Goal: Task Accomplishment & Management: Use online tool/utility

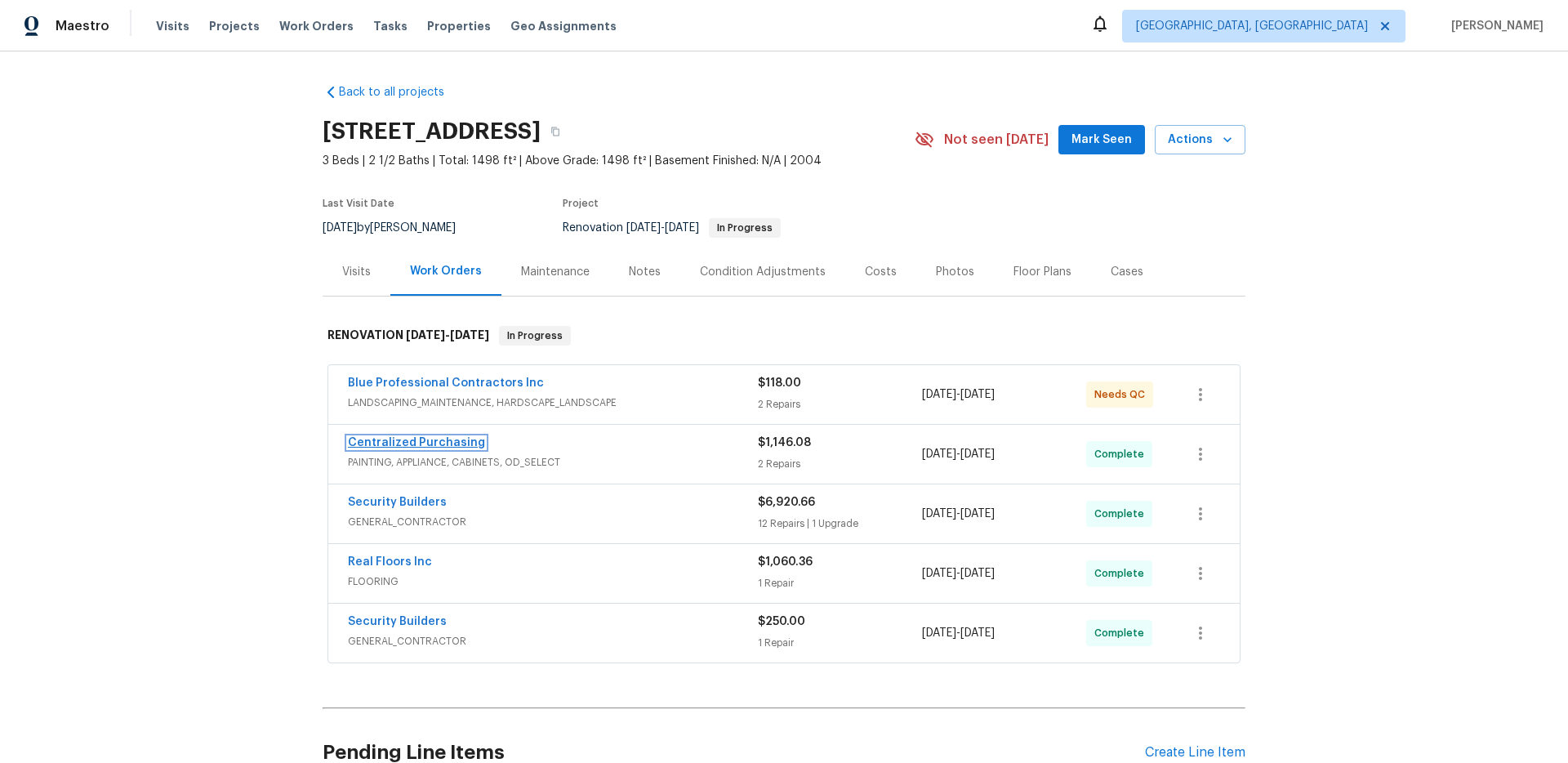
click at [473, 447] on link "Centralized Purchasing" at bounding box center [417, 443] width 137 height 11
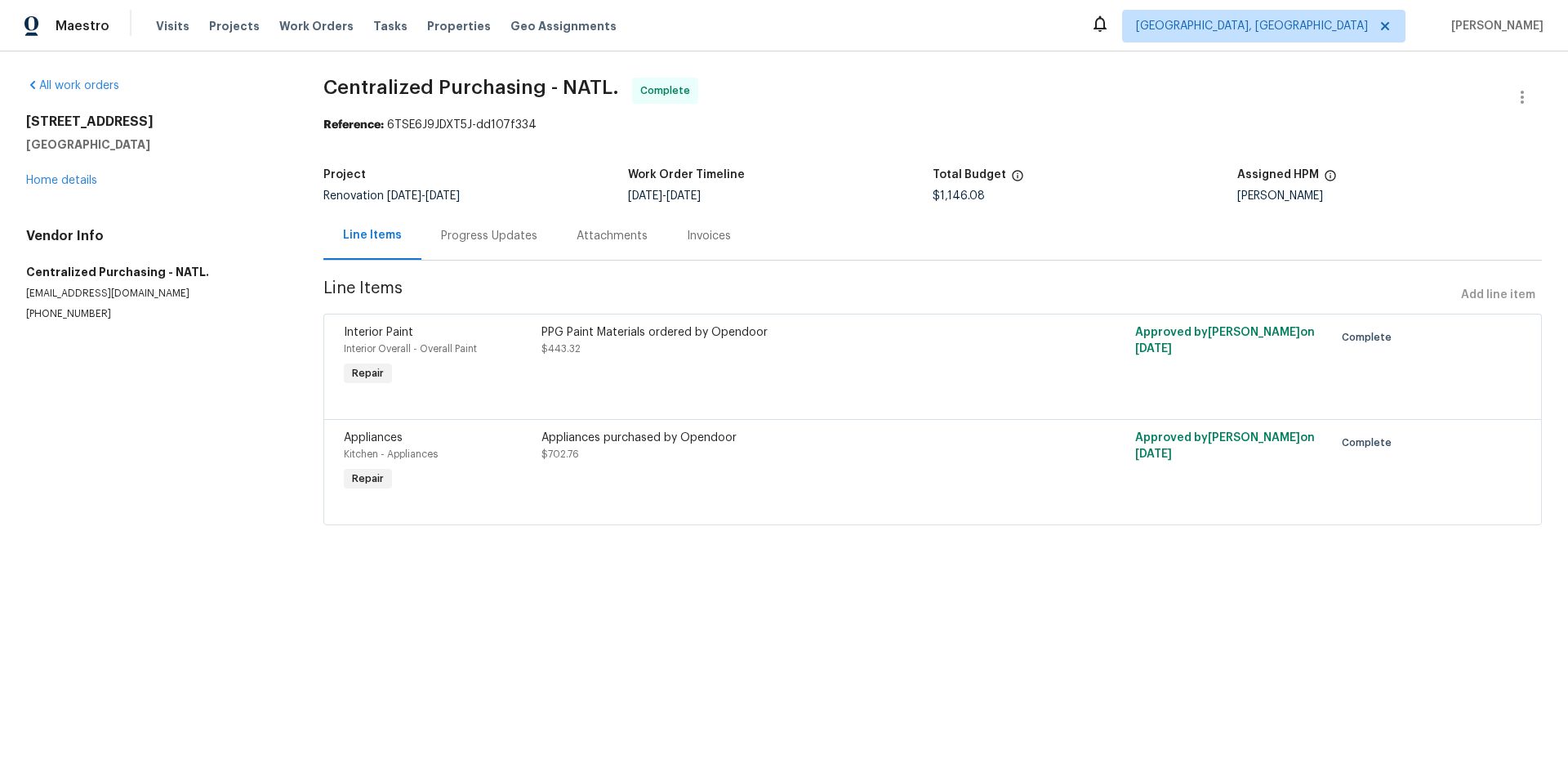
click at [501, 243] on div "Progress Updates" at bounding box center [489, 236] width 96 height 16
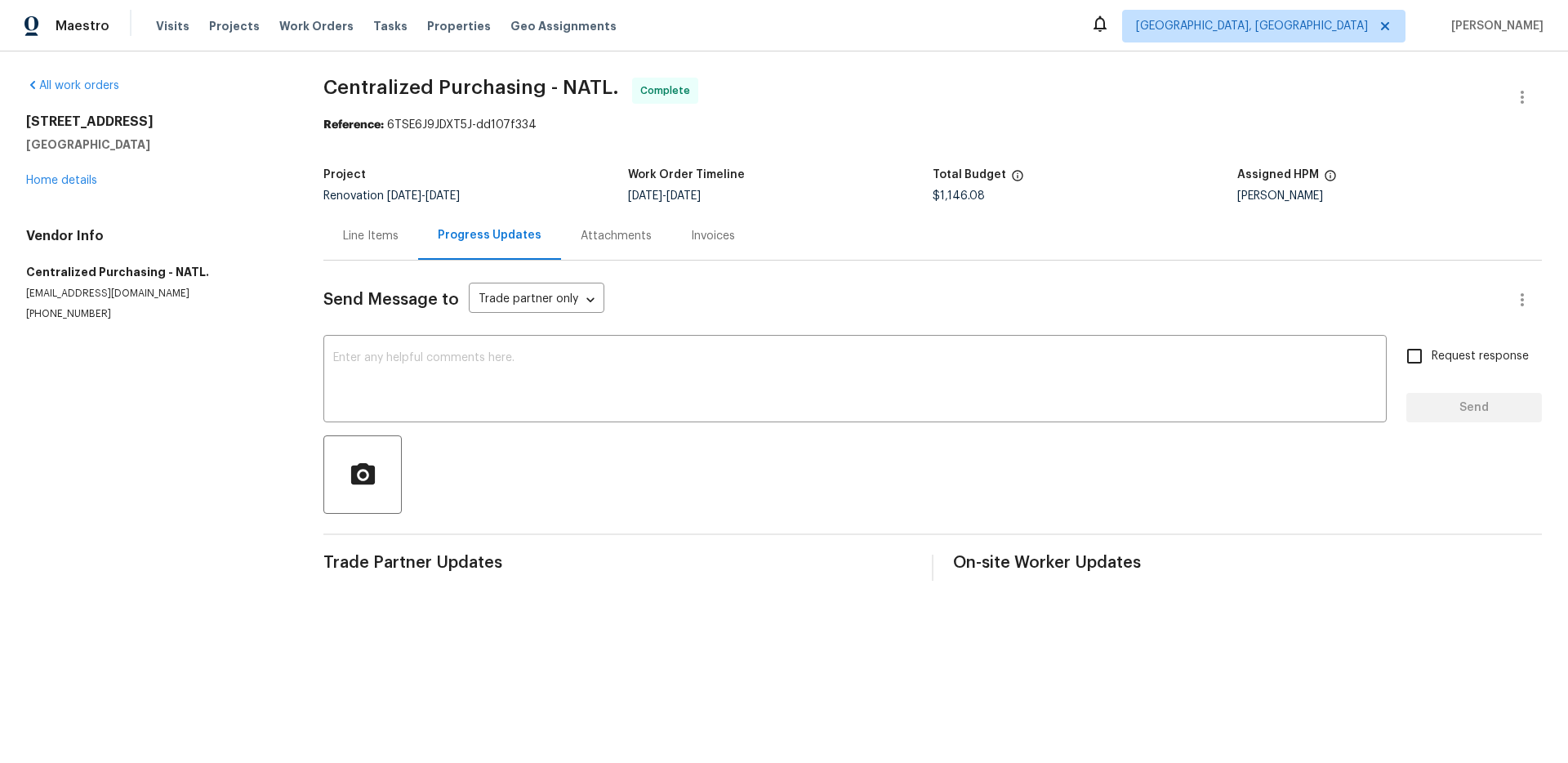
click at [364, 248] on div "Line Items" at bounding box center [371, 235] width 95 height 48
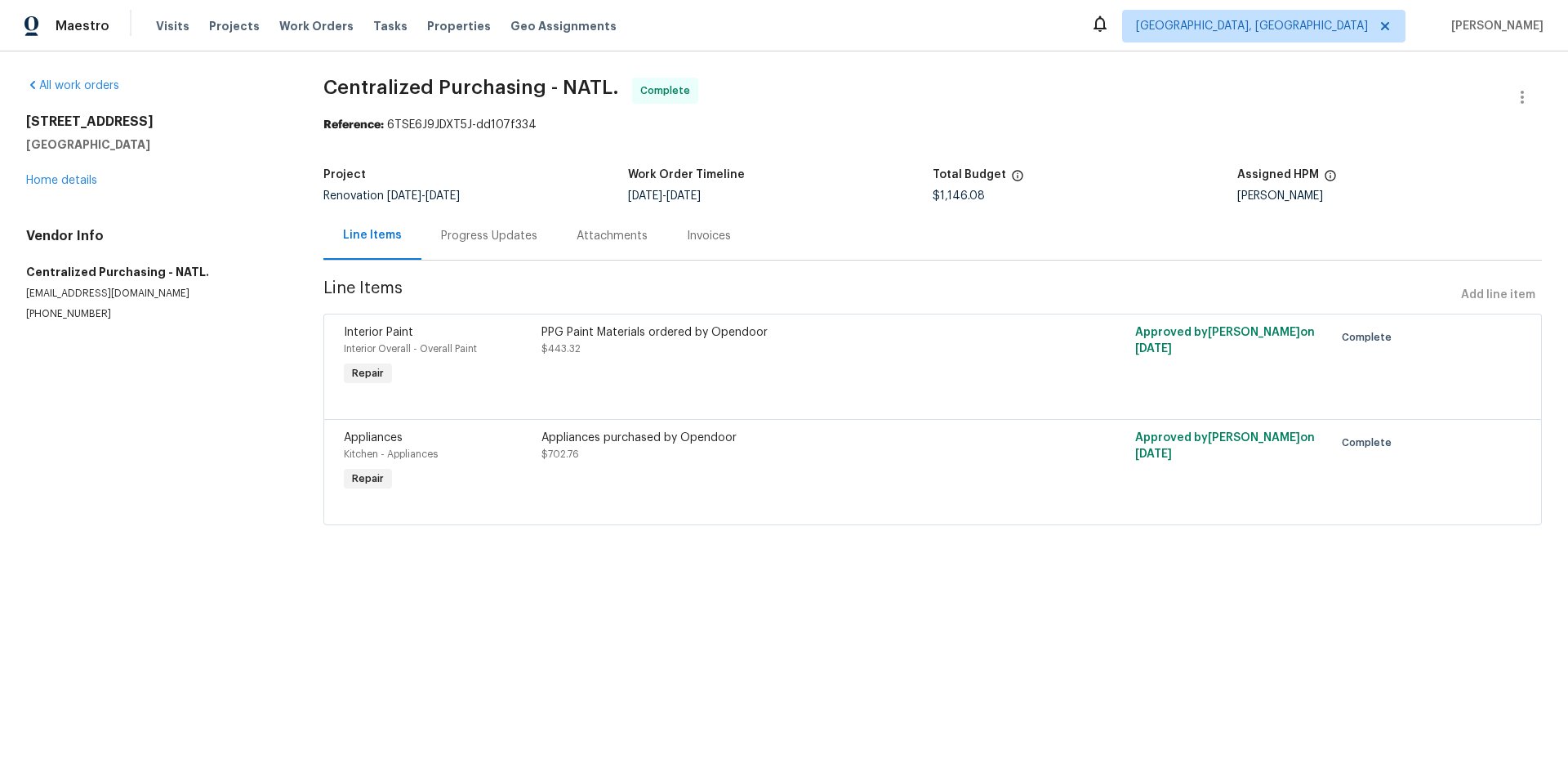
click at [584, 360] on div "PPG Paint Materials ordered by Opendoor $443.32" at bounding box center [784, 357] width 495 height 75
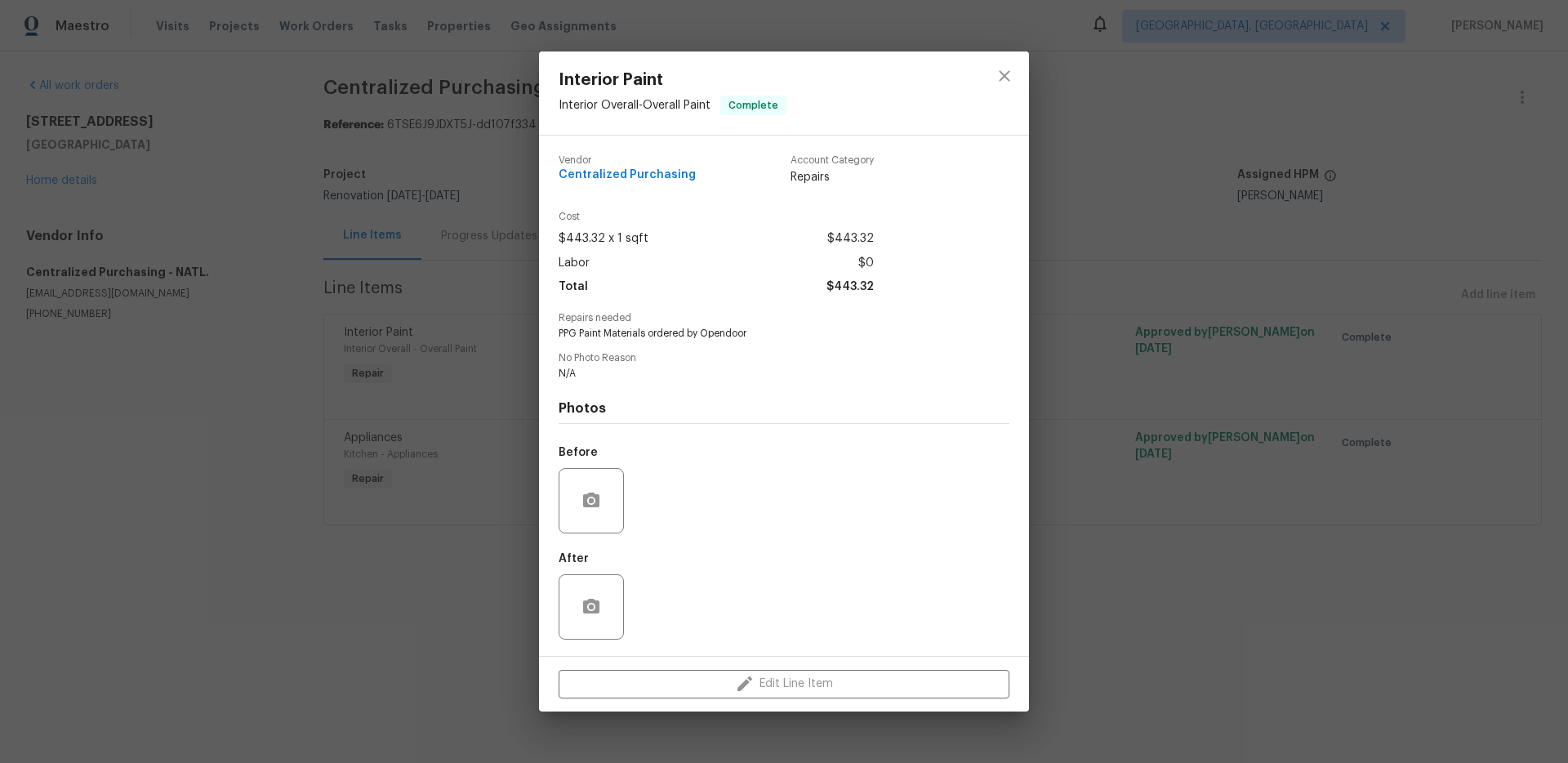
click at [1141, 395] on div "Interior Paint Interior Overall - Overall Paint Complete Vendor Centralized Pur…" at bounding box center [784, 382] width 1568 height 763
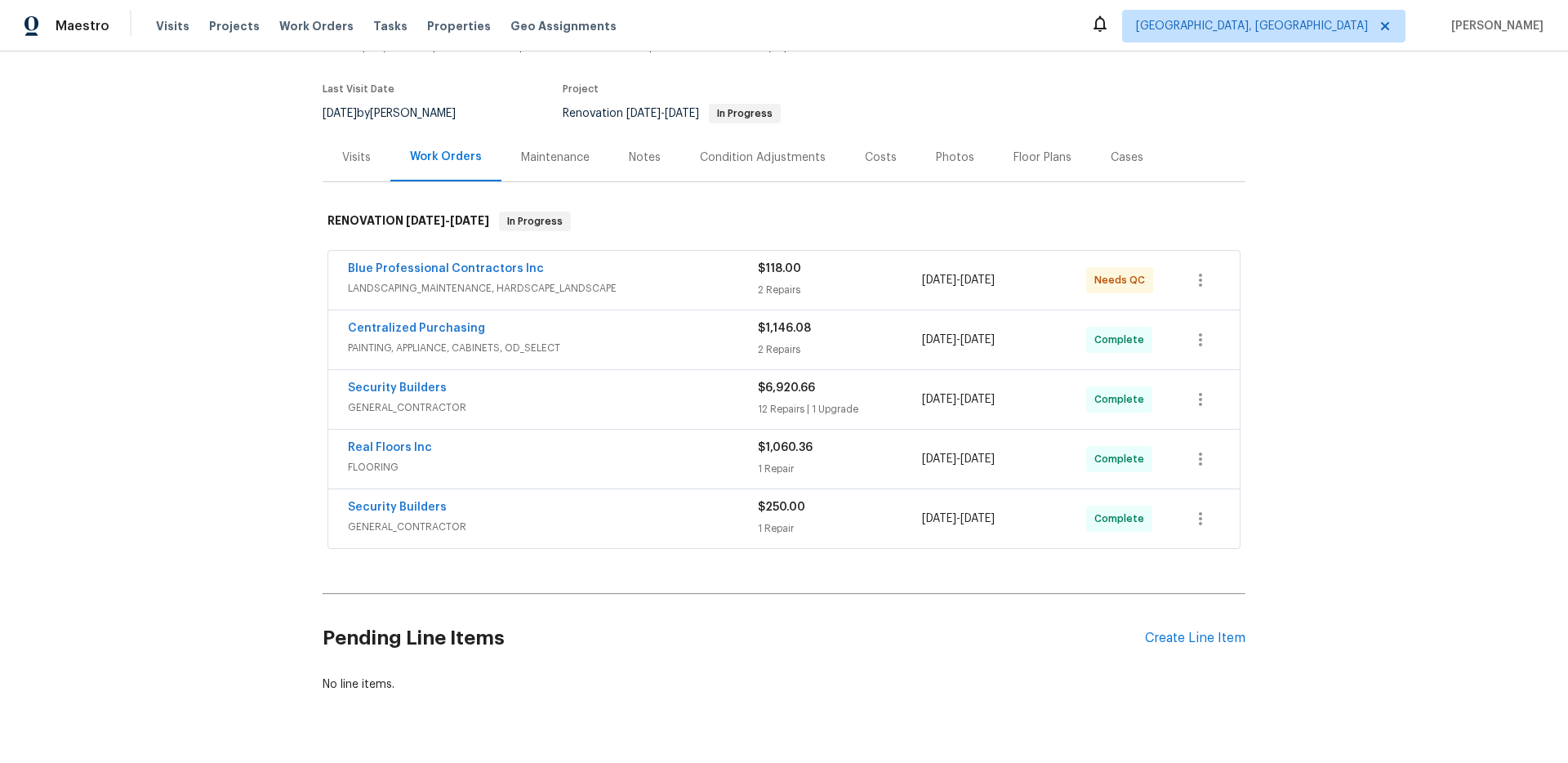
scroll to position [113, 0]
click at [593, 341] on span "PAINTING, APPLIANCE, CABINETS, OD_SELECT" at bounding box center [553, 350] width 410 height 16
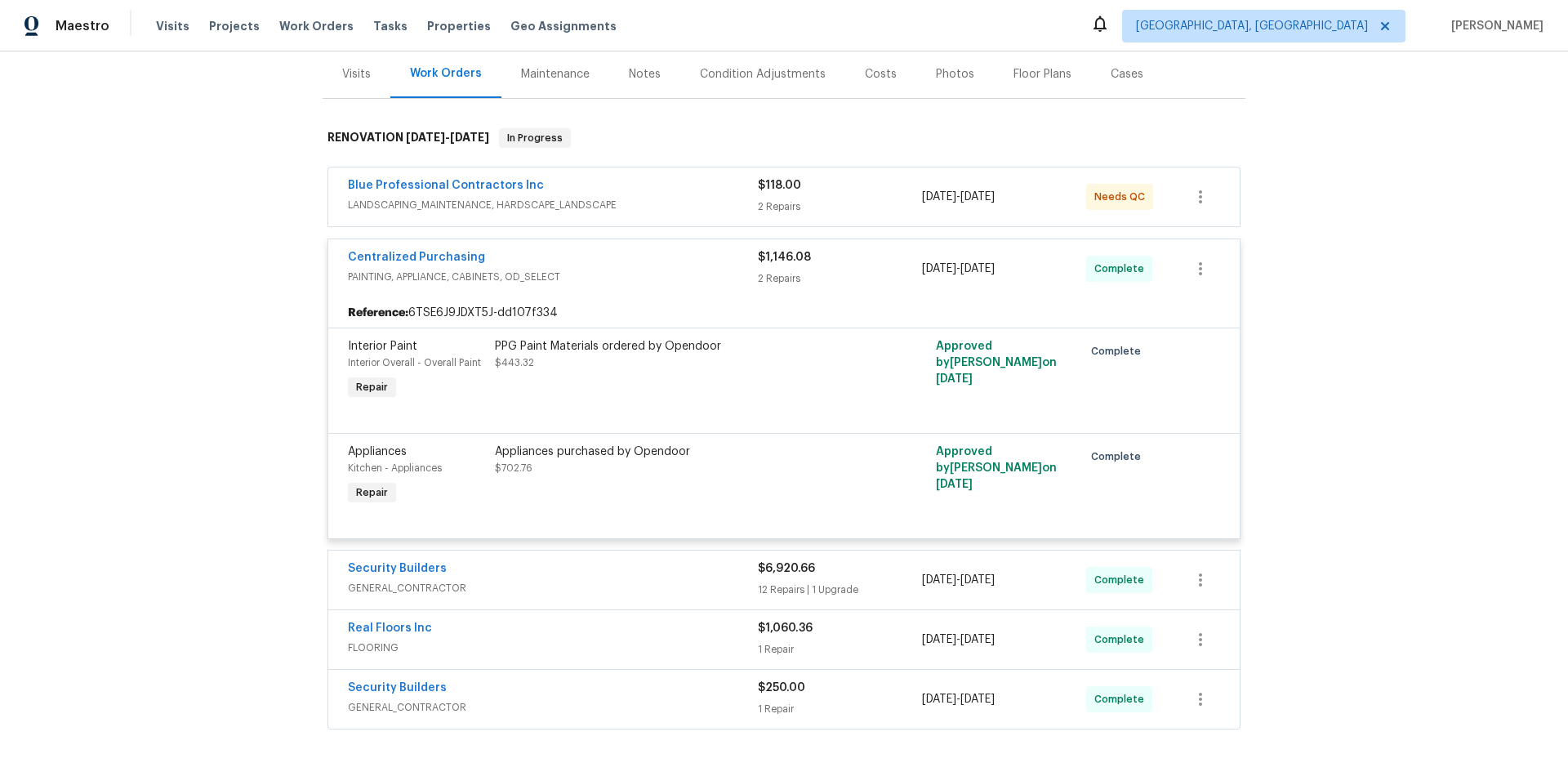
scroll to position [199, 0]
click at [596, 193] on div "Blue Professional Contractors Inc" at bounding box center [553, 186] width 410 height 20
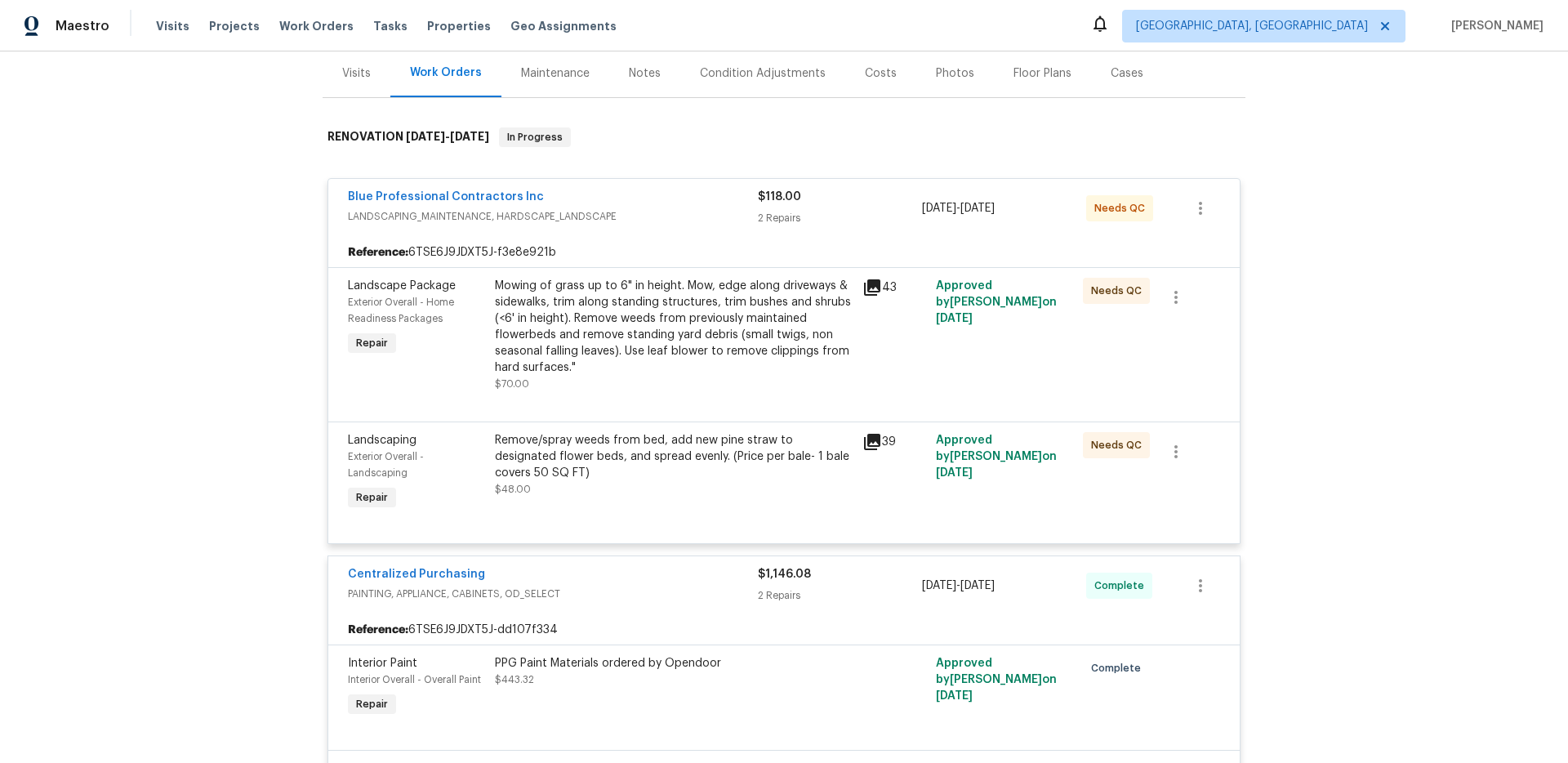
click at [629, 210] on span "LANDSCAPING_MAINTENANCE, HARDSCAPE_LANDSCAPE" at bounding box center [553, 216] width 410 height 16
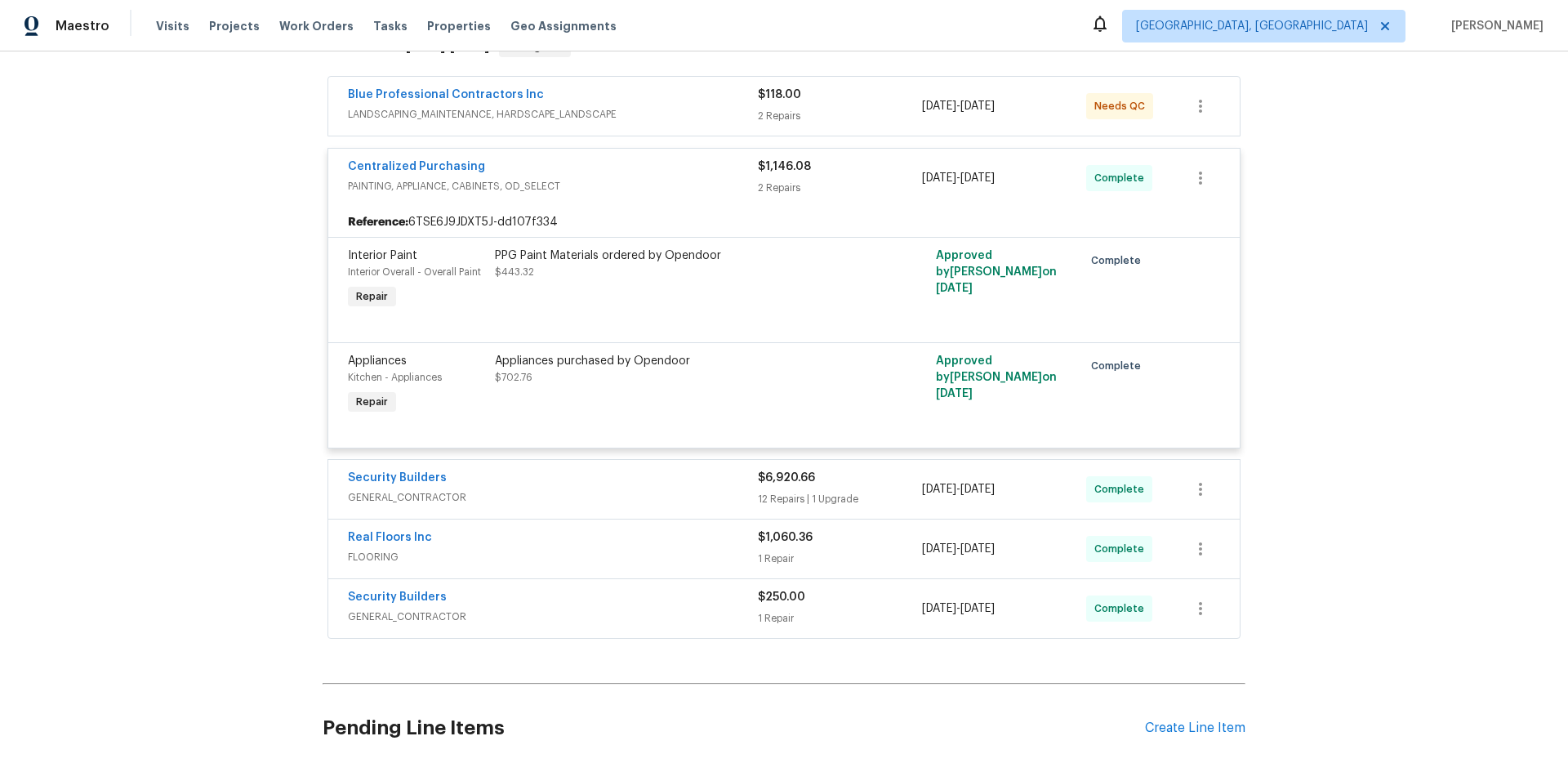
scroll to position [222, 0]
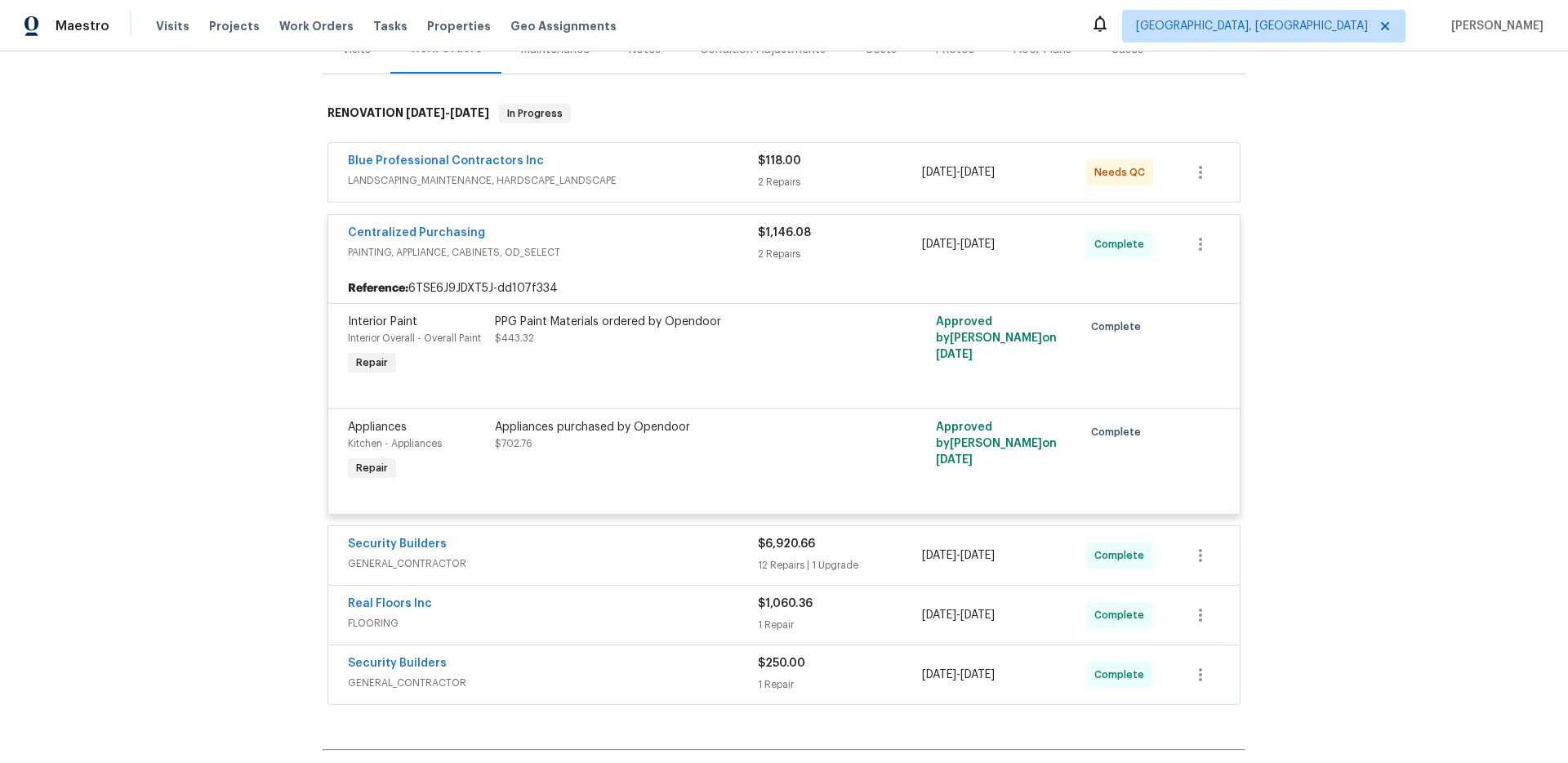
click at [398, 239] on span "Centralized Purchasing" at bounding box center [417, 233] width 137 height 16
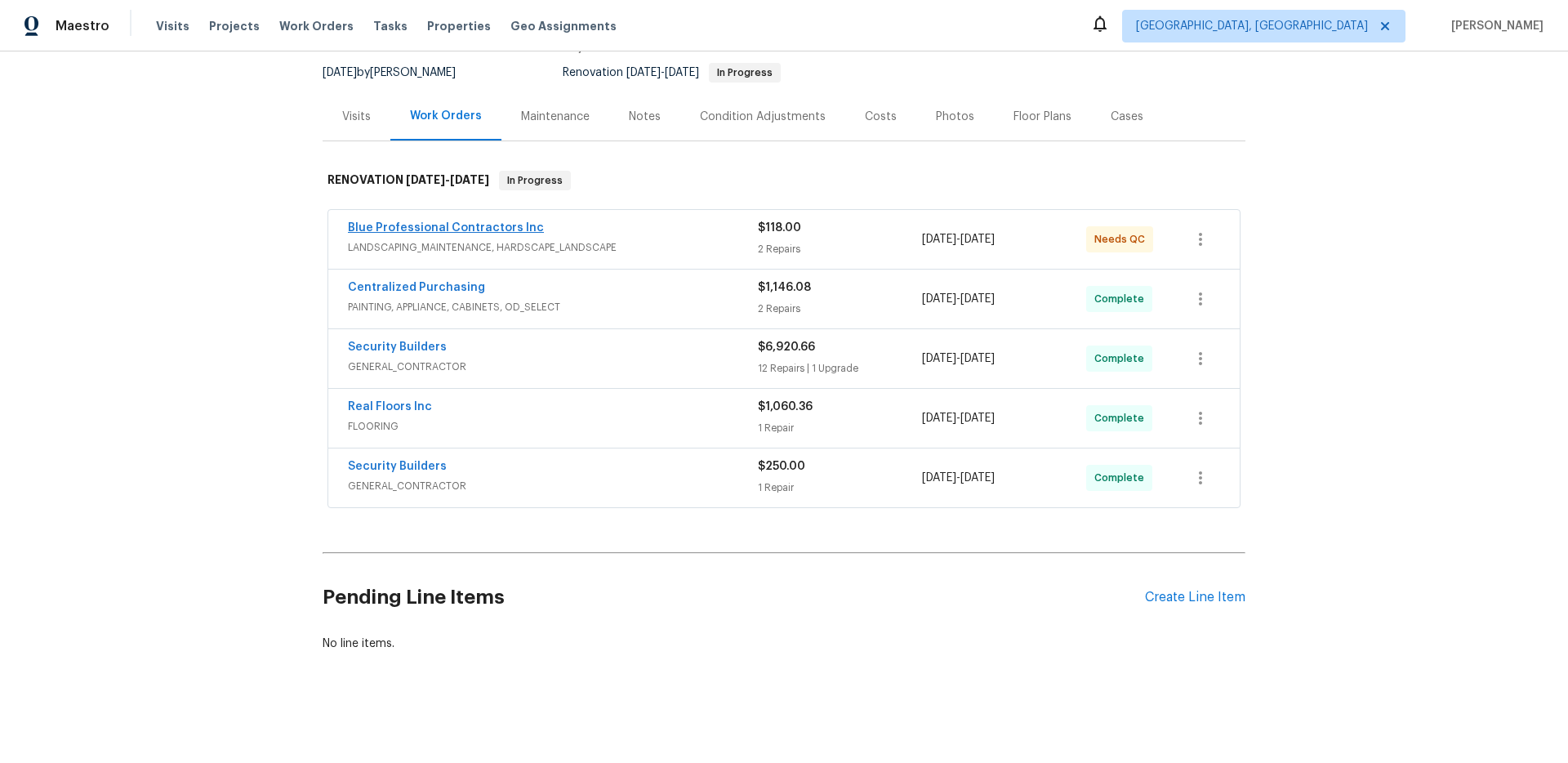
scroll to position [155, 0]
click at [592, 257] on div "Blue Professional Contractors Inc LANDSCAPING_MAINTENANCE, HARDSCAPE_LANDSCAPE" at bounding box center [553, 239] width 410 height 39
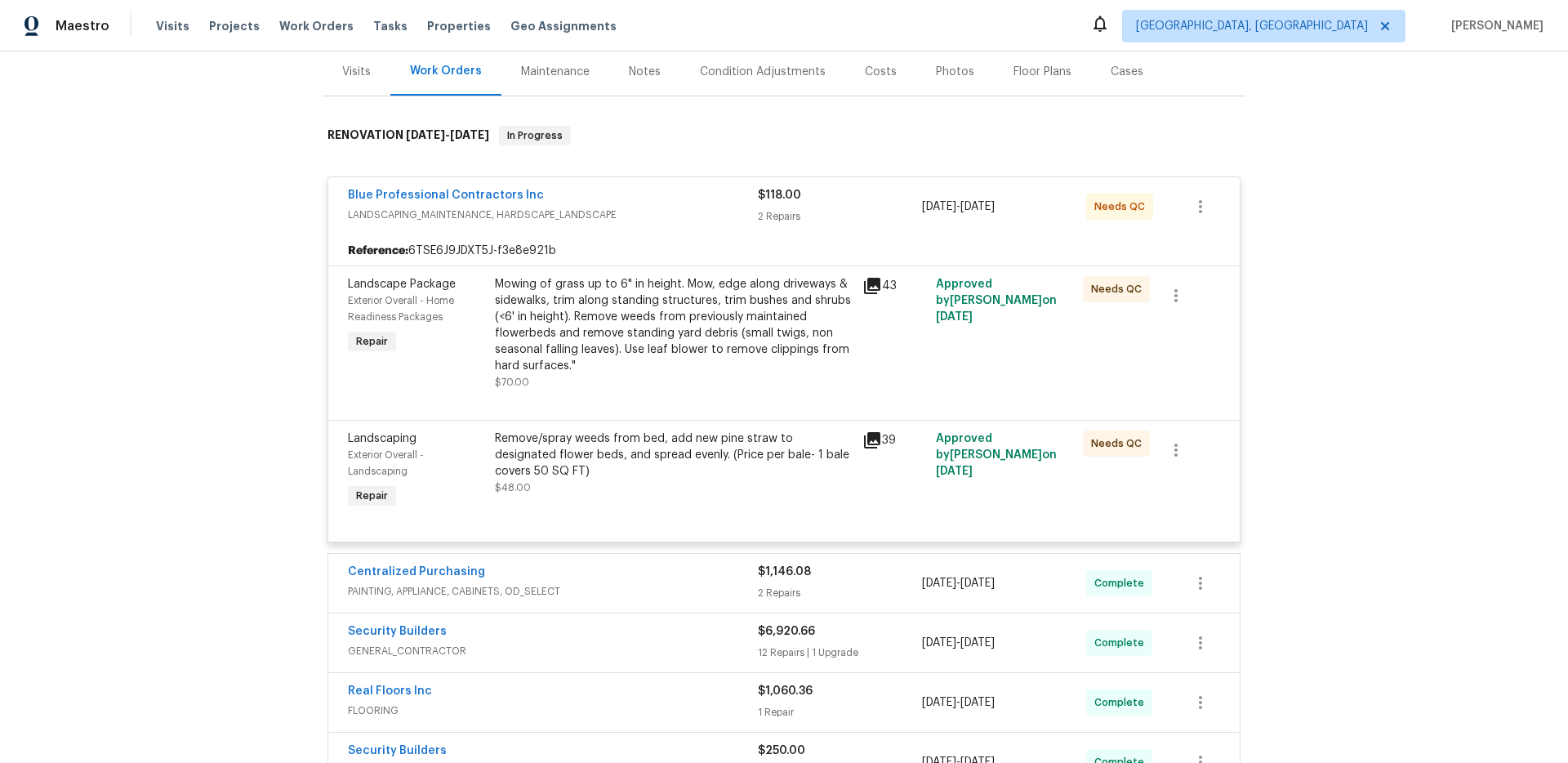
scroll to position [140, 0]
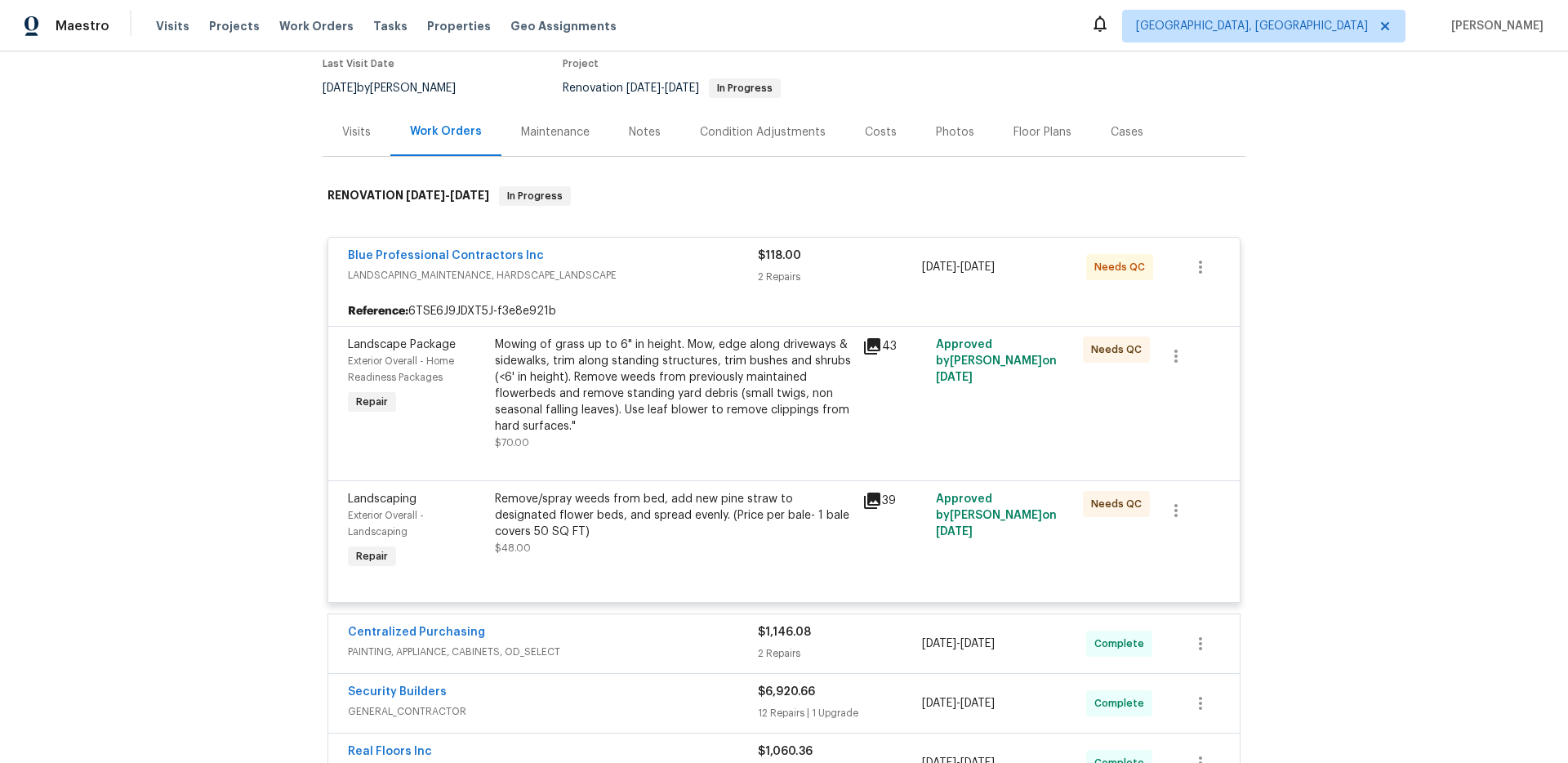
click at [614, 252] on div "Blue Professional Contractors Inc" at bounding box center [553, 257] width 410 height 20
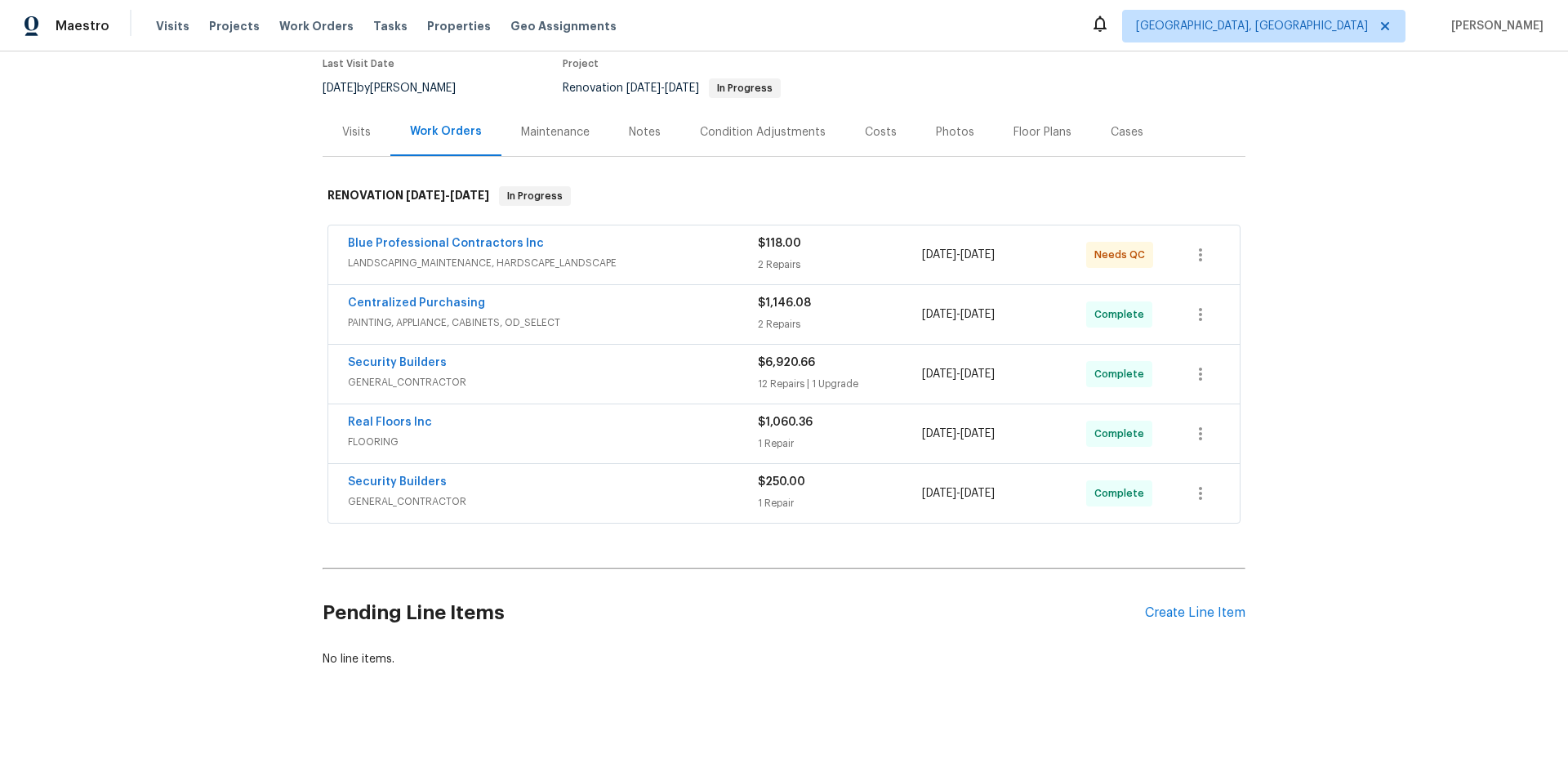
click at [560, 131] on div "Maintenance" at bounding box center [556, 132] width 69 height 16
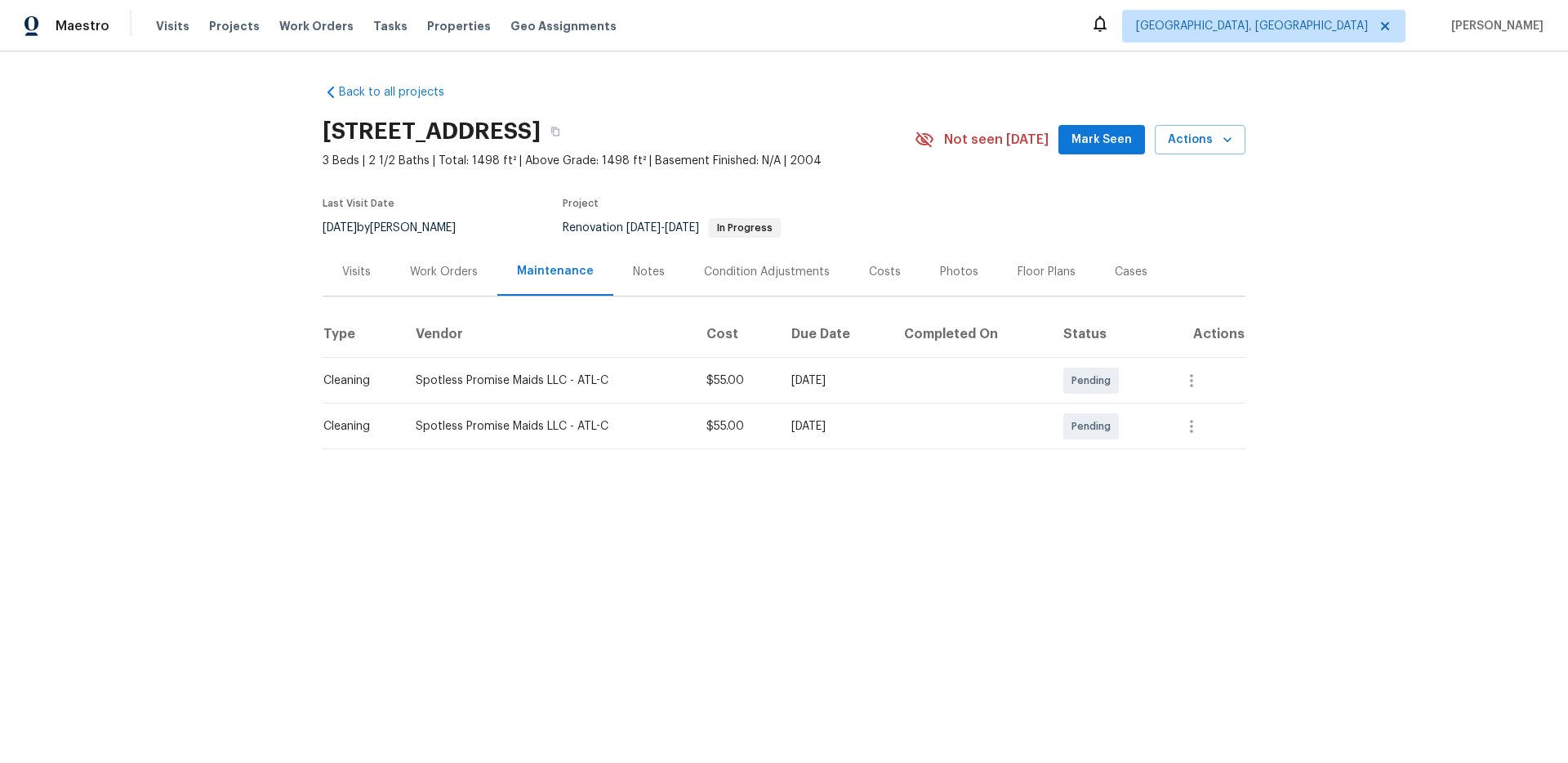
click at [452, 264] on div "Work Orders" at bounding box center [444, 272] width 68 height 16
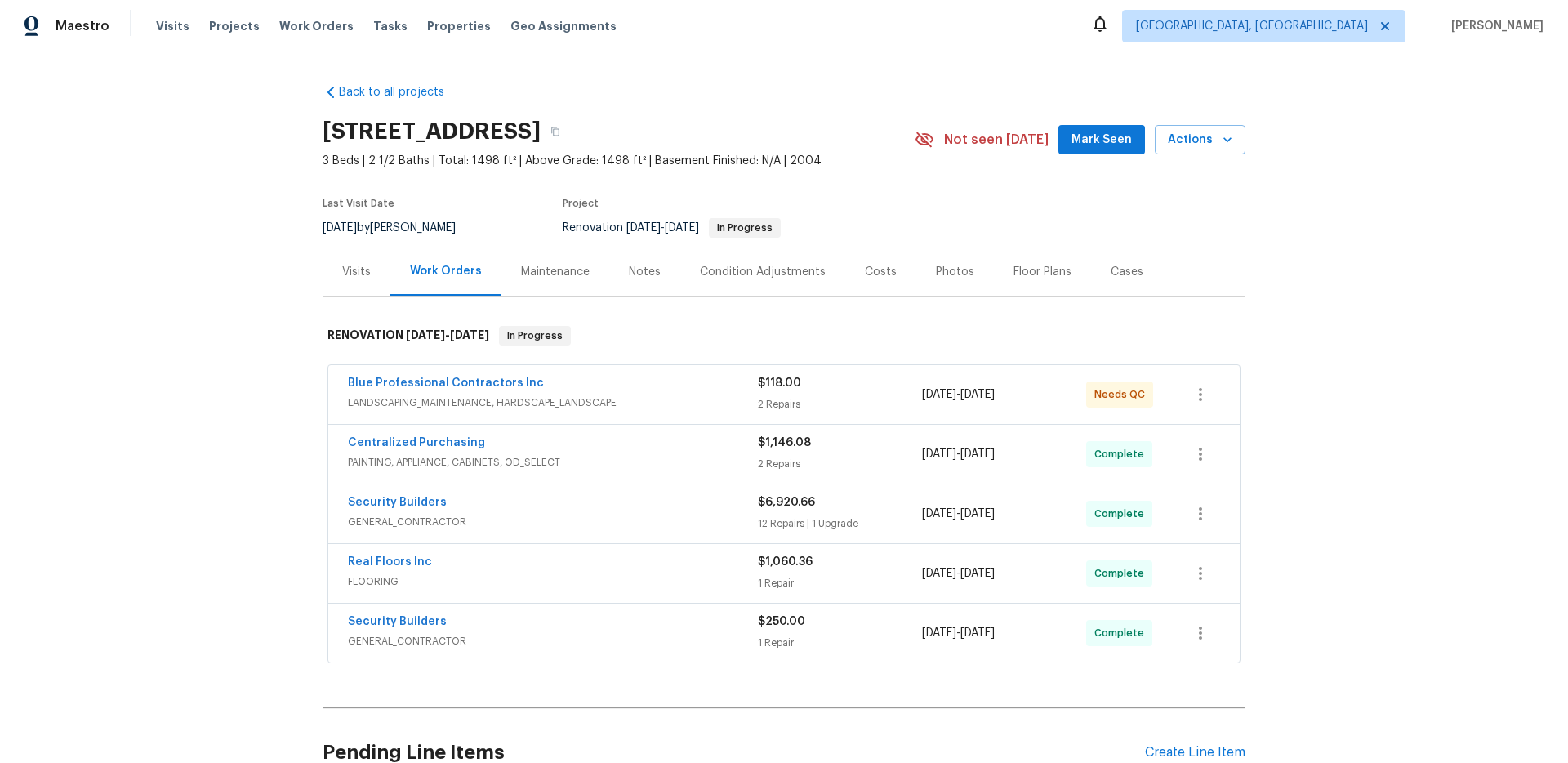
click at [363, 273] on div "Visits" at bounding box center [356, 272] width 29 height 16
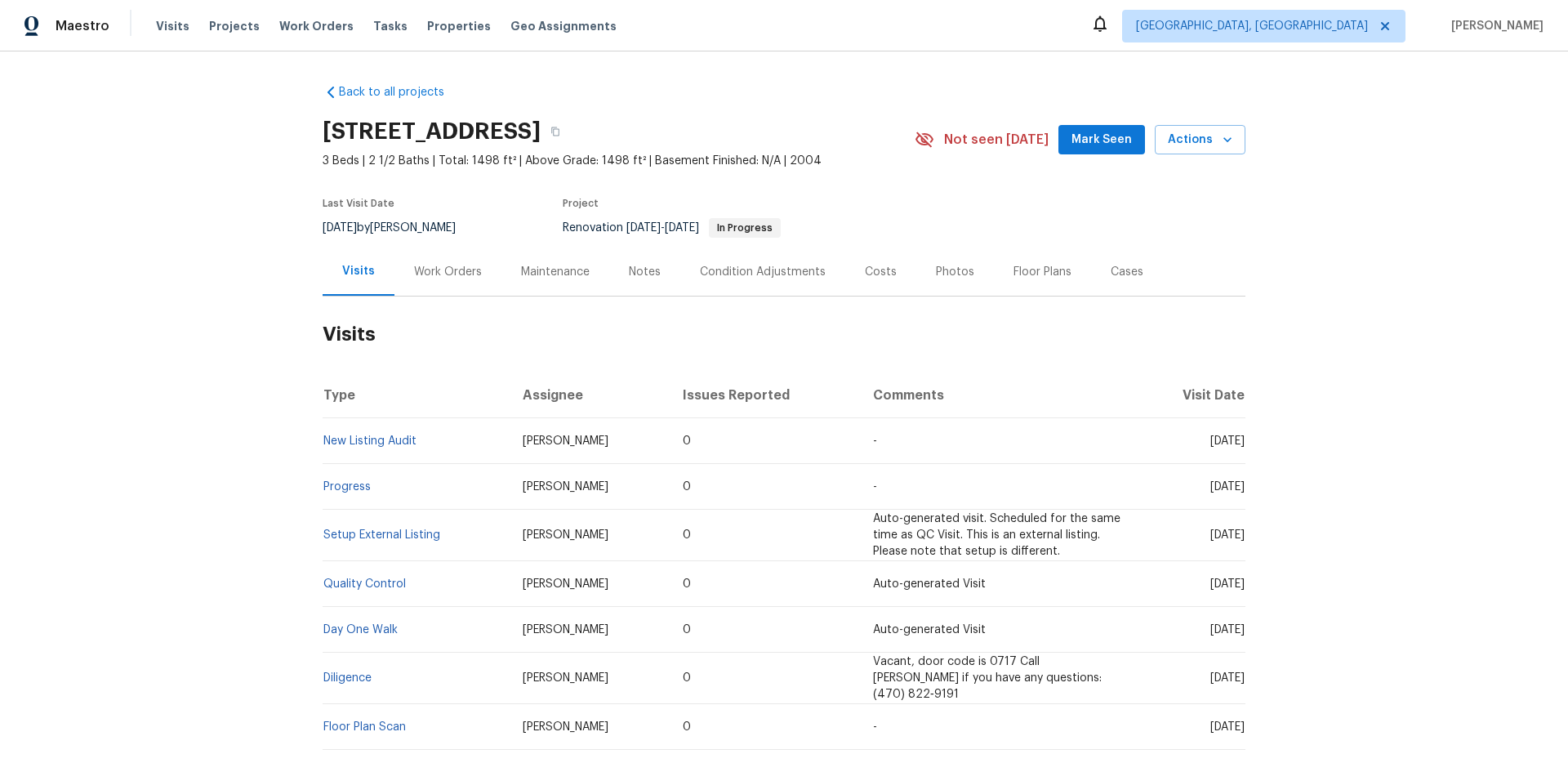
click at [453, 280] on div "Work Orders" at bounding box center [448, 271] width 107 height 48
